Goal: Obtain resource: Obtain resource

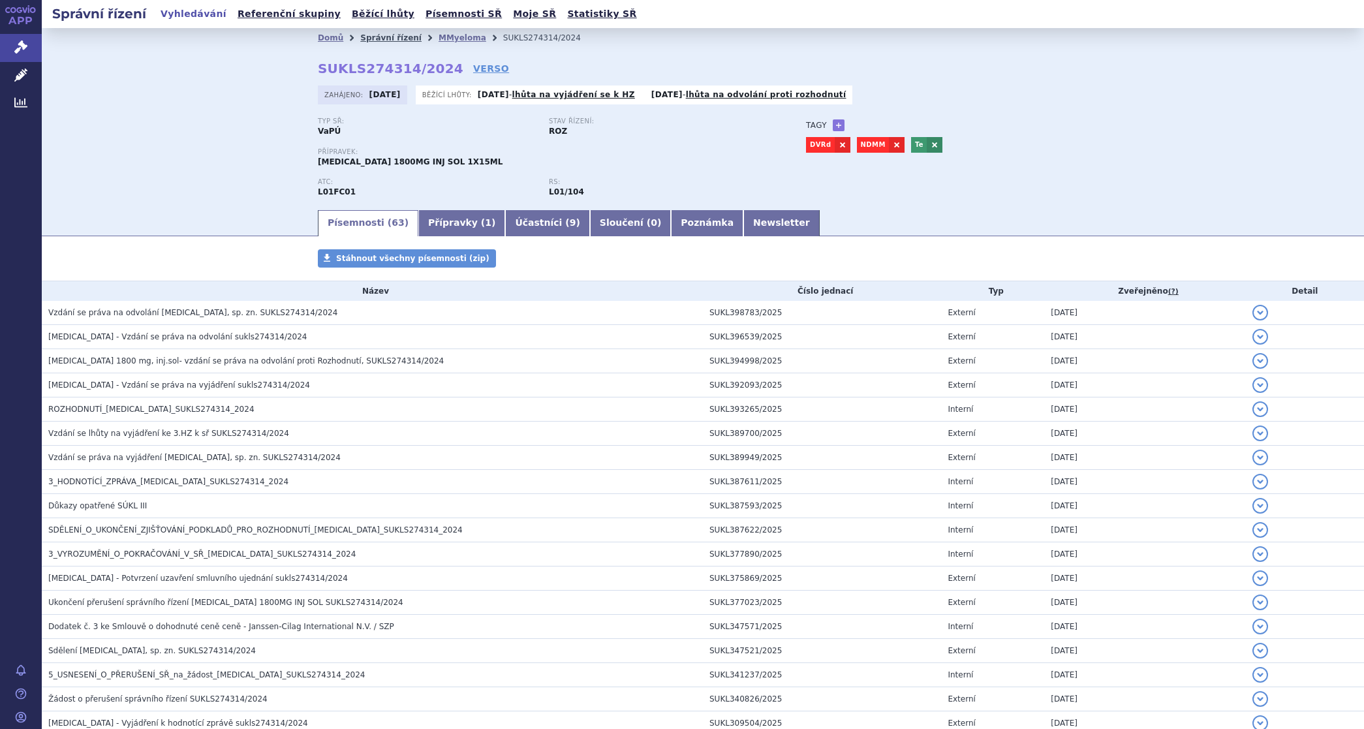
click at [375, 35] on link "Správní řízení" at bounding box center [390, 37] width 61 height 9
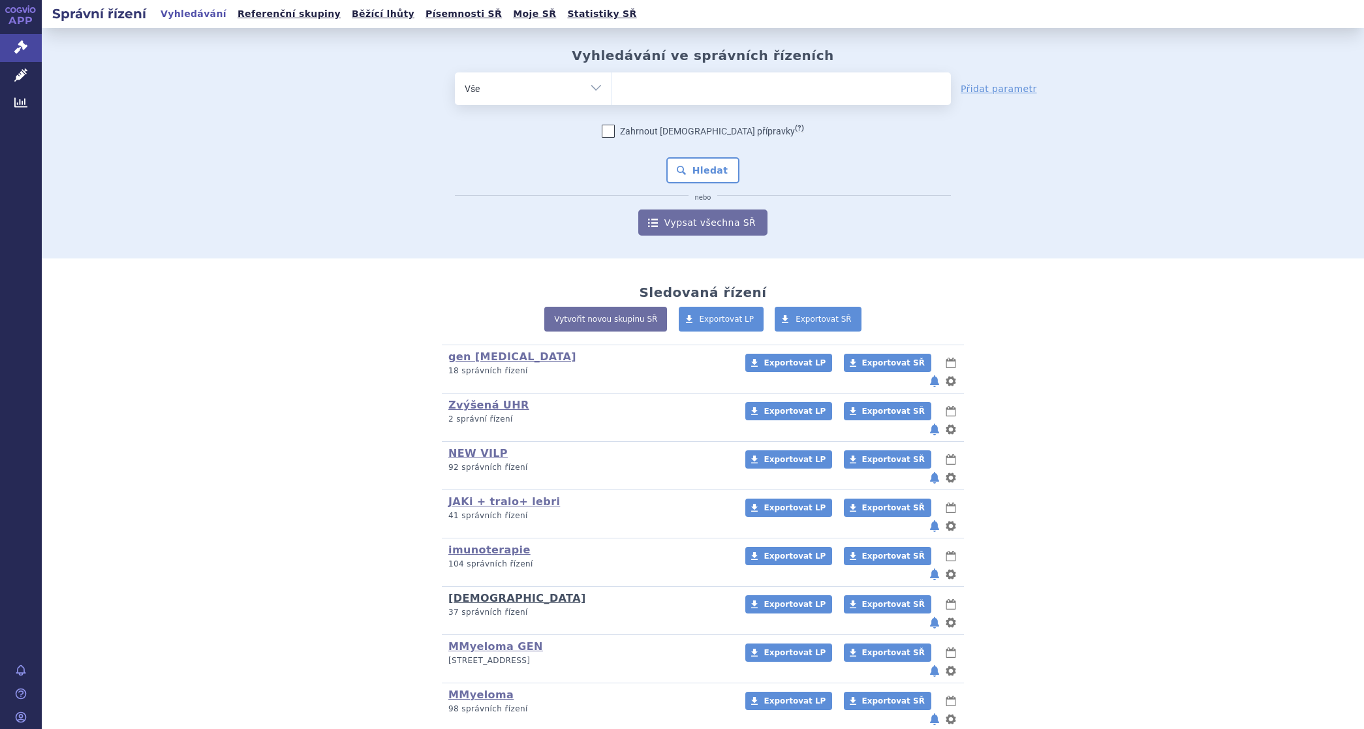
click at [464, 592] on link "[DEMOGRAPHIC_DATA]" at bounding box center [518, 598] width 138 height 12
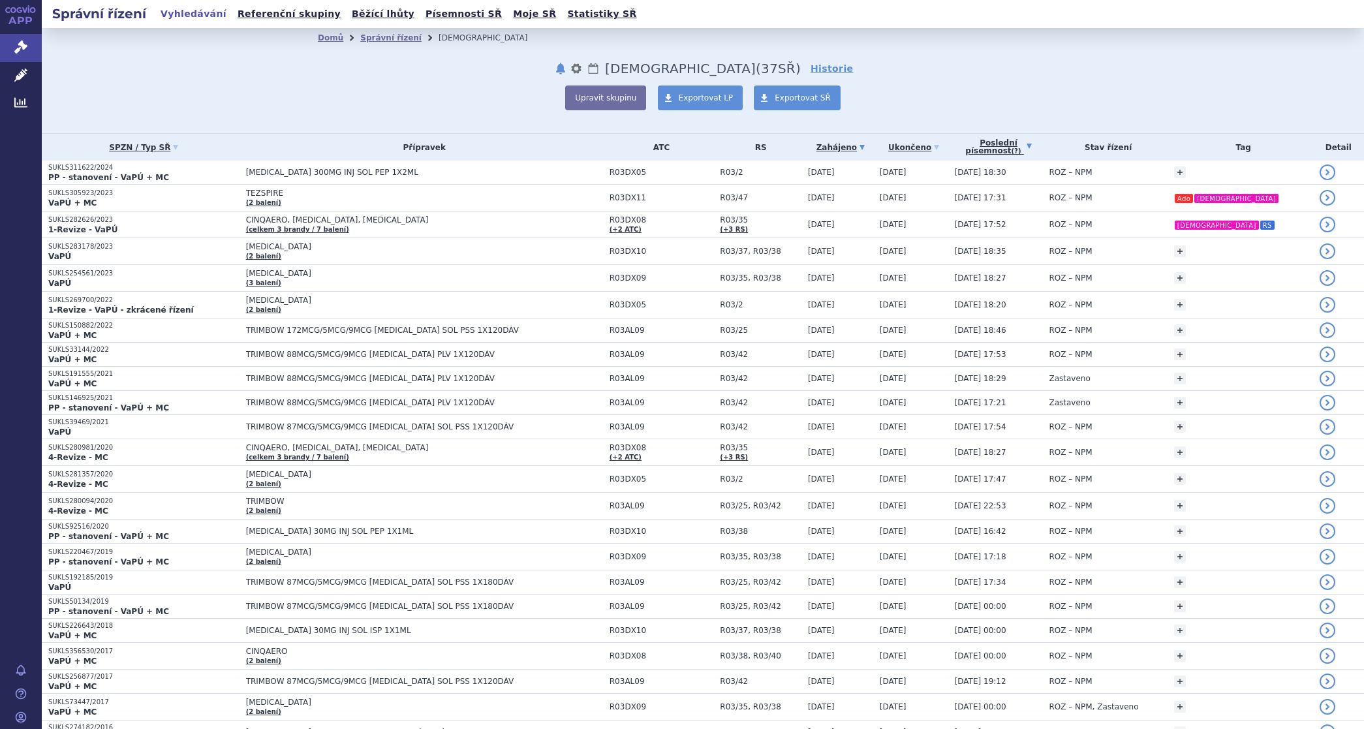
click at [1019, 144] on link "Poslední písemnost (?)" at bounding box center [999, 147] width 88 height 27
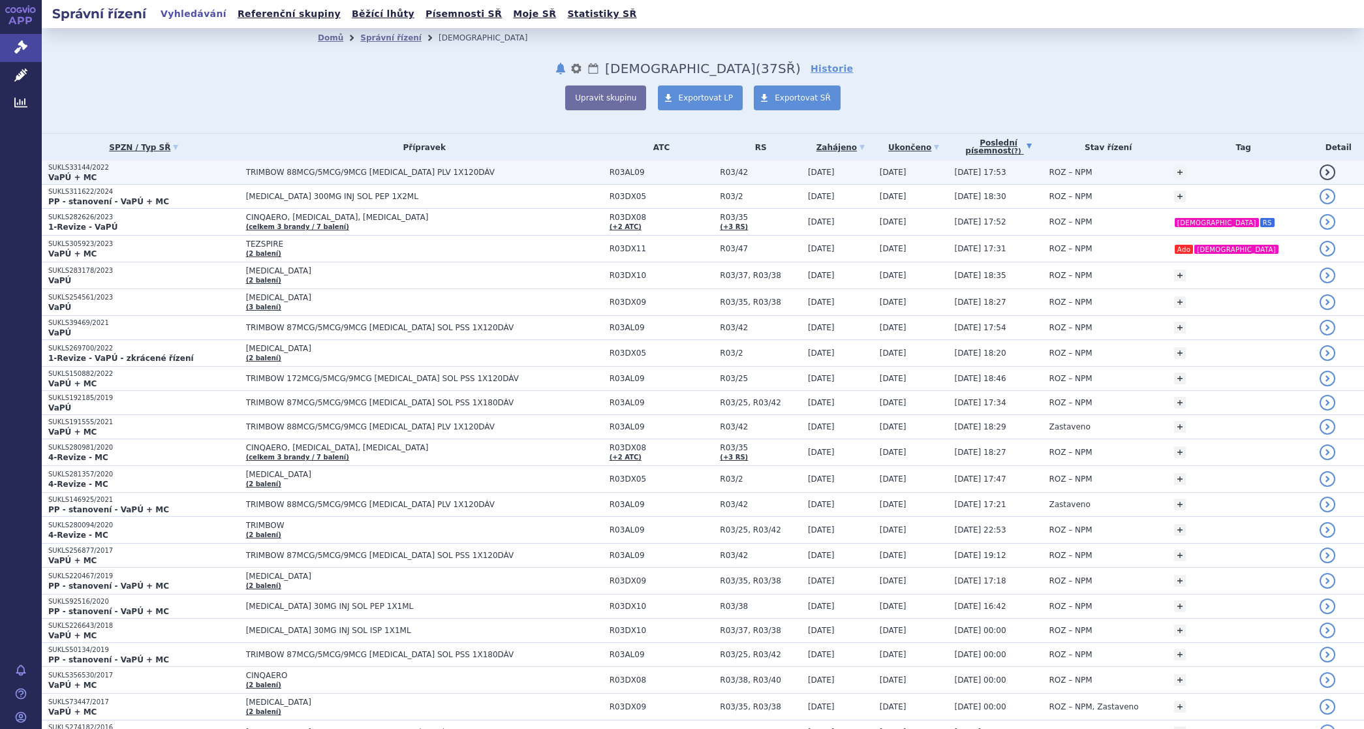
click at [322, 173] on span "TRIMBOW 88MCG/5MCG/9MCG [MEDICAL_DATA] PLV 1X120DÁV" at bounding box center [409, 172] width 326 height 9
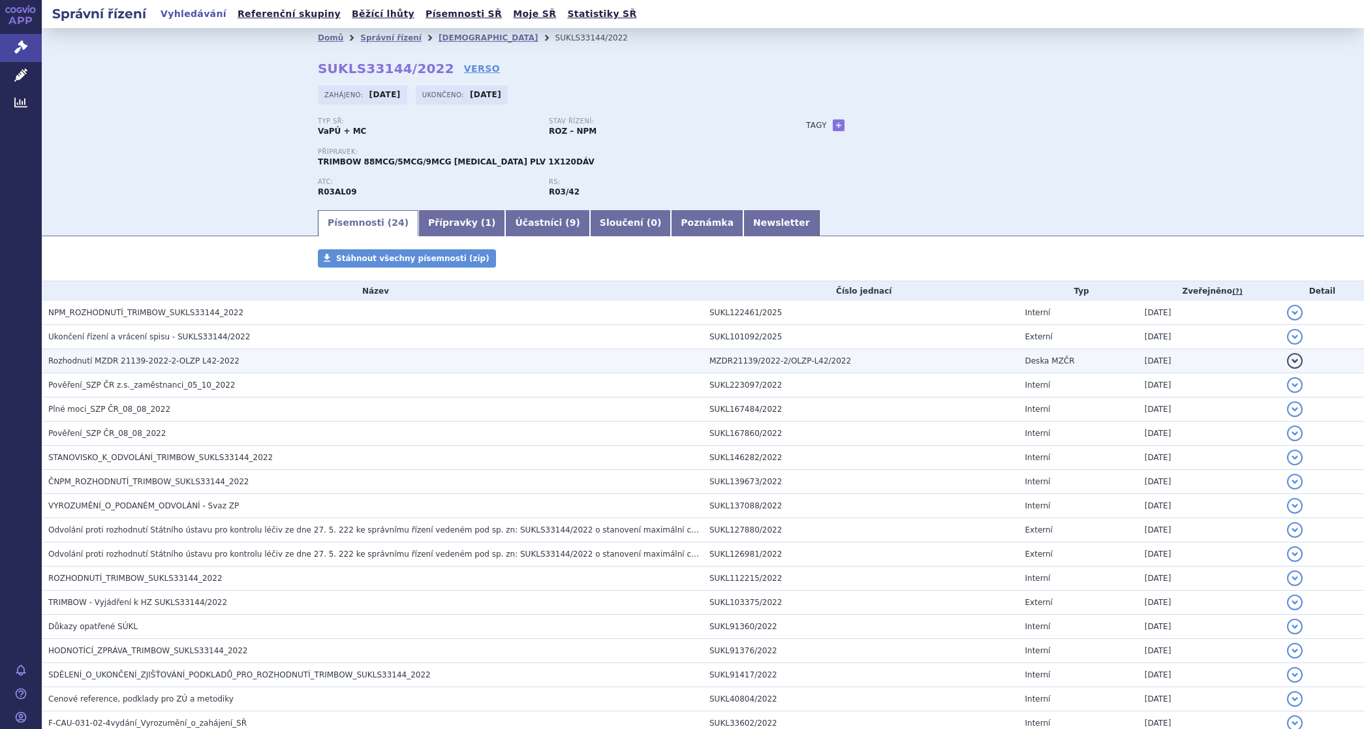
click at [134, 356] on span "Rozhodnutí MZDR 21139-2022-2-OLZP L42-2022" at bounding box center [143, 360] width 191 height 9
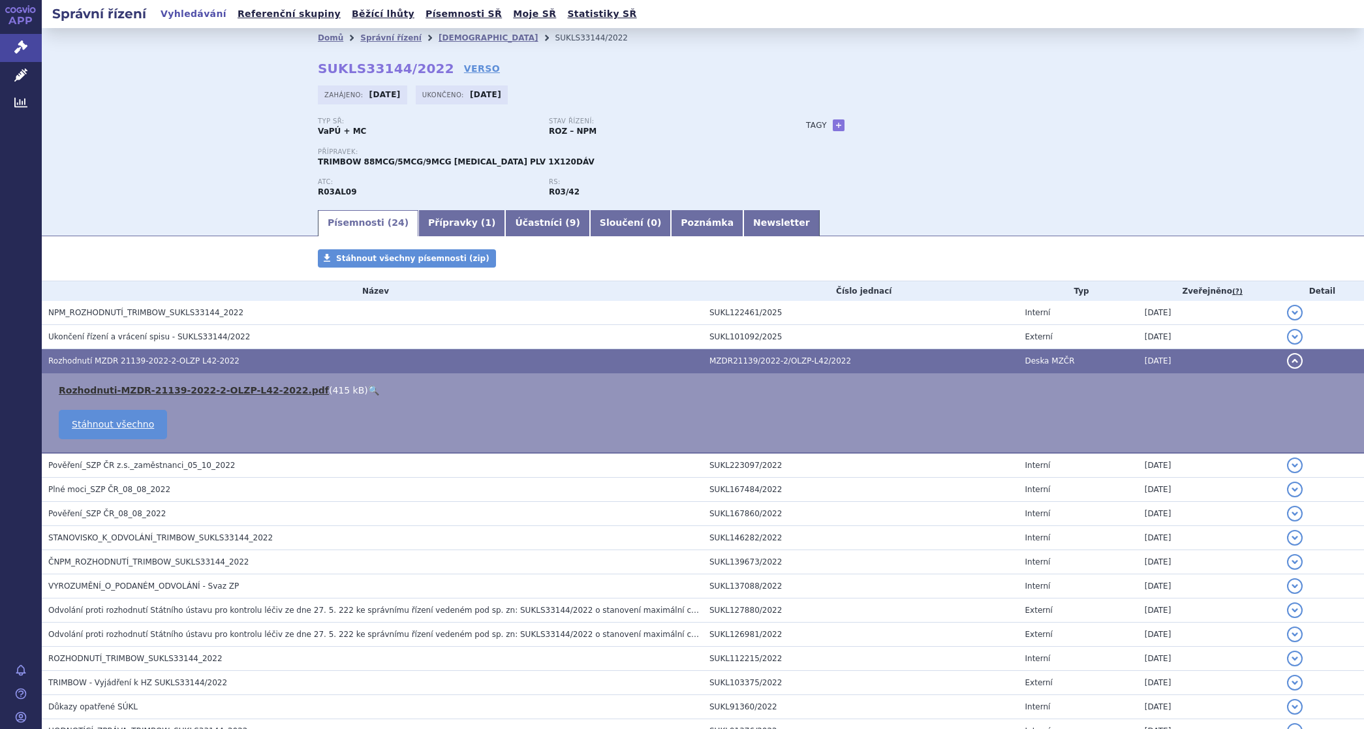
click at [125, 388] on link "Rozhodnuti-MZDR-21139-2022-2-OLZP-L42-2022.pdf" at bounding box center [194, 390] width 270 height 10
